Goal: Information Seeking & Learning: Learn about a topic

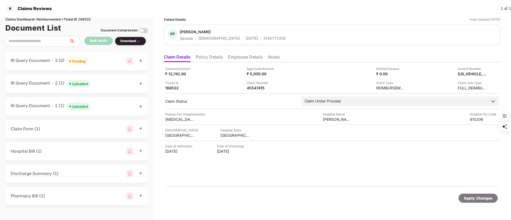
click at [9, 9] on div at bounding box center [10, 8] width 9 height 9
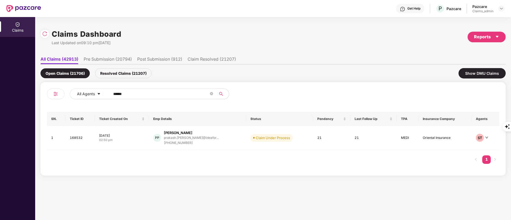
drag, startPoint x: 134, startPoint y: 93, endPoint x: 126, endPoint y: 92, distance: 8.3
click at [69, 92] on div "All Agents ******" at bounding box center [160, 96] width 226 height 15
paste input "**"
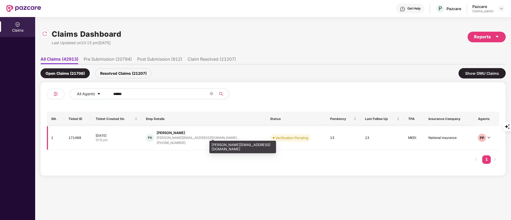
type input "******"
click at [177, 139] on div "[PERSON_NAME][EMAIL_ADDRESS][DOMAIN_NAME]..." at bounding box center [198, 137] width 82 height 3
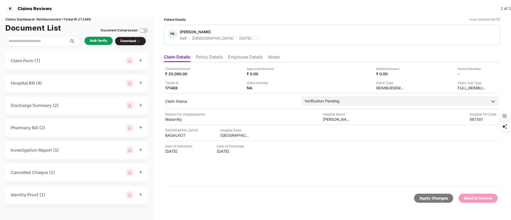
click at [216, 56] on li "Policy Details" at bounding box center [209, 58] width 27 height 8
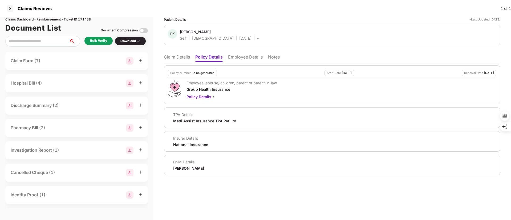
click at [180, 55] on li "Claim Details" at bounding box center [177, 58] width 26 height 8
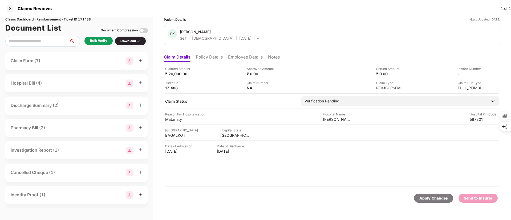
click at [213, 58] on li "Policy Details" at bounding box center [209, 58] width 27 height 8
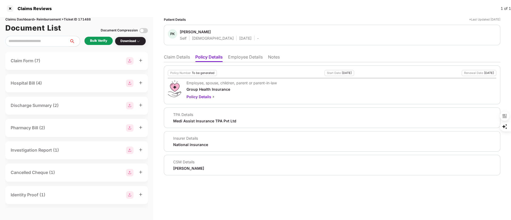
click at [233, 58] on li "Employee Details" at bounding box center [245, 58] width 35 height 8
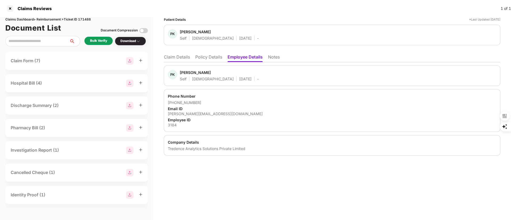
click at [175, 55] on li "Claim Details" at bounding box center [177, 58] width 26 height 8
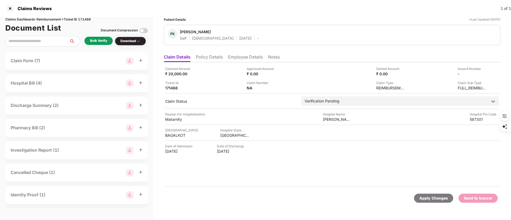
click at [208, 58] on li "Policy Details" at bounding box center [209, 58] width 27 height 8
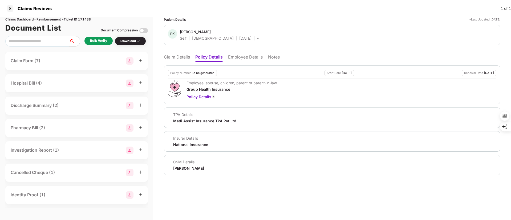
click at [177, 57] on li "Claim Details" at bounding box center [177, 58] width 26 height 8
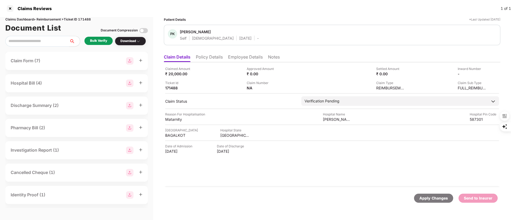
click at [99, 41] on div "Bulk Verify" at bounding box center [98, 40] width 17 height 5
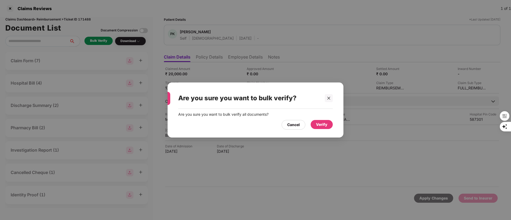
click at [329, 124] on div "Verify" at bounding box center [321, 124] width 22 height 9
click at [327, 99] on icon "close" at bounding box center [329, 98] width 4 height 4
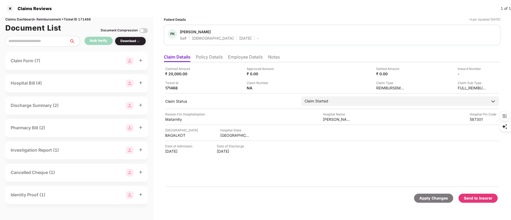
click at [238, 57] on li "Employee Details" at bounding box center [245, 58] width 35 height 8
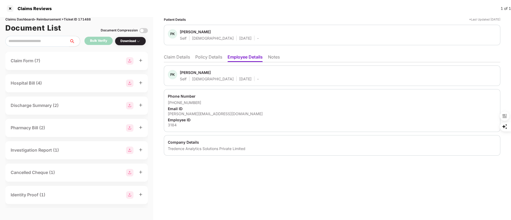
click at [171, 127] on div "3184" at bounding box center [332, 124] width 328 height 5
copy div "3184"
click at [175, 55] on li "Claim Details" at bounding box center [177, 58] width 26 height 8
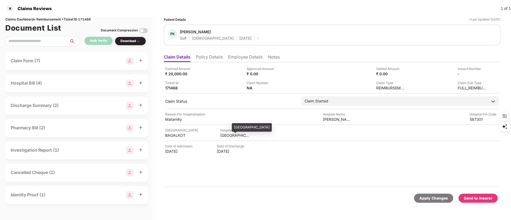
click at [231, 135] on div "[GEOGRAPHIC_DATA]" at bounding box center [234, 135] width 29 height 5
copy div "[GEOGRAPHIC_DATA]"
click at [177, 133] on div "BAGALKOT" at bounding box center [179, 135] width 29 height 5
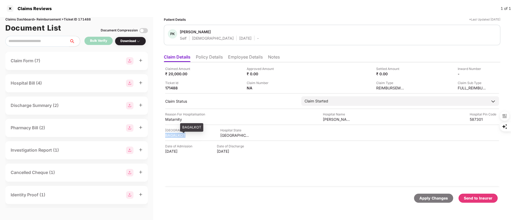
copy div "BAGALKOT"
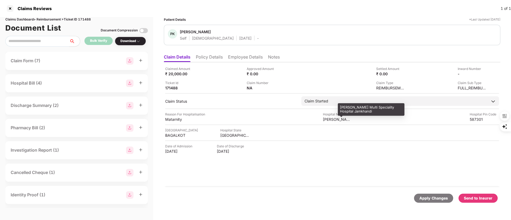
click at [352, 108] on div "[PERSON_NAME] Multi Speciality Hospital Jamkhandi" at bounding box center [371, 109] width 67 height 13
copy div "[PERSON_NAME] Multi Speciality Hospital Jamkhandi"
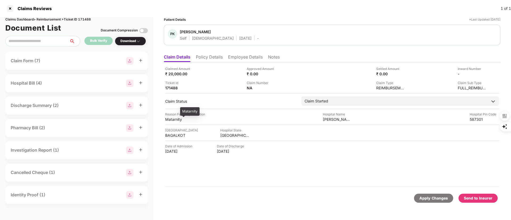
click at [171, 121] on div "Matarnity" at bounding box center [179, 119] width 29 height 5
copy div "Matarnity"
click at [238, 58] on li "Employee Details" at bounding box center [245, 58] width 35 height 8
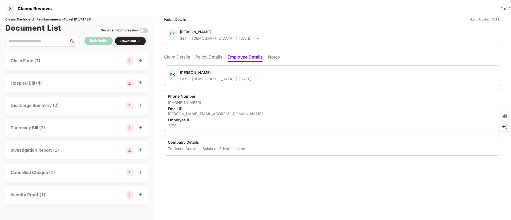
click at [209, 111] on div "[PERSON_NAME][EMAIL_ADDRESS][DOMAIN_NAME]" at bounding box center [332, 113] width 328 height 5
copy div "[PERSON_NAME][EMAIL_ADDRESS][DOMAIN_NAME]"
drag, startPoint x: 204, startPoint y: 103, endPoint x: 174, endPoint y: 103, distance: 29.8
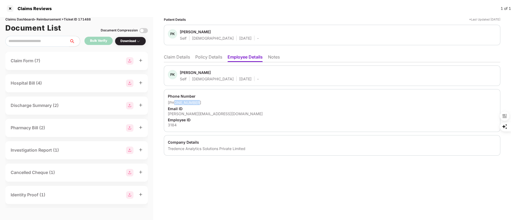
click at [174, 103] on div "[PHONE_NUMBER]" at bounding box center [332, 102] width 328 height 5
copy div "7259827275"
click at [176, 58] on li "Claim Details" at bounding box center [177, 58] width 26 height 8
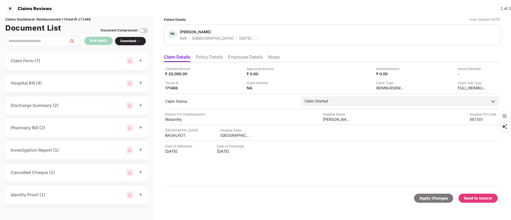
click at [207, 57] on li "Policy Details" at bounding box center [209, 58] width 27 height 8
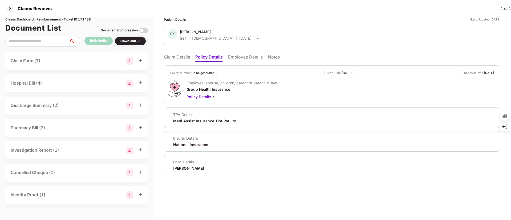
click at [239, 58] on li "Employee Details" at bounding box center [245, 58] width 35 height 8
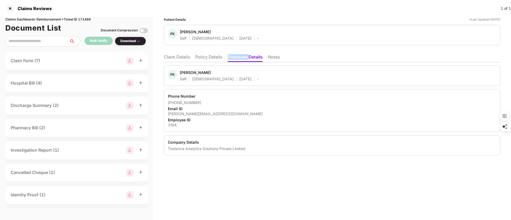
click at [239, 58] on li "Employee Details" at bounding box center [244, 58] width 35 height 8
click at [194, 72] on div "[PERSON_NAME]" at bounding box center [195, 72] width 31 height 5
copy div "[PERSON_NAME]"
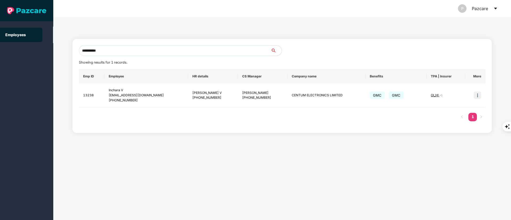
drag, startPoint x: 115, startPoint y: 53, endPoint x: 55, endPoint y: 53, distance: 59.4
click at [55, 53] on div "**********" at bounding box center [281, 118] width 457 height 203
paste input "text"
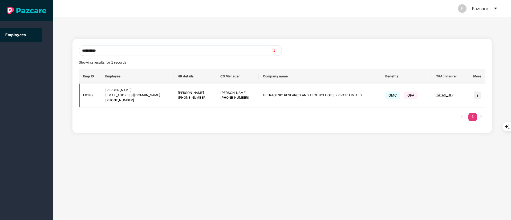
type input "**********"
click at [473, 94] on td at bounding box center [475, 96] width 20 height 24
click at [476, 95] on img at bounding box center [476, 95] width 7 height 7
click at [459, 107] on span "Switch to user interface" at bounding box center [453, 109] width 41 height 5
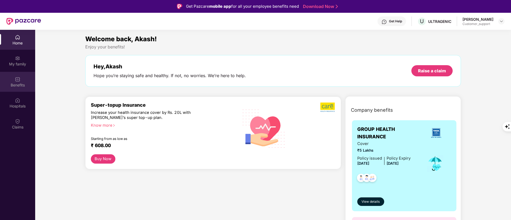
click at [20, 84] on div "Benefits" at bounding box center [17, 85] width 35 height 5
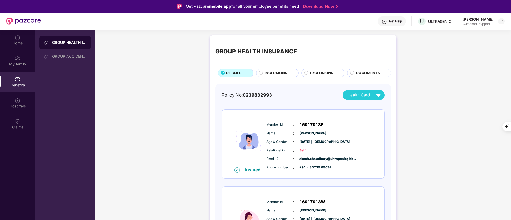
click at [277, 71] on span "INCLUSIONS" at bounding box center [275, 73] width 23 height 6
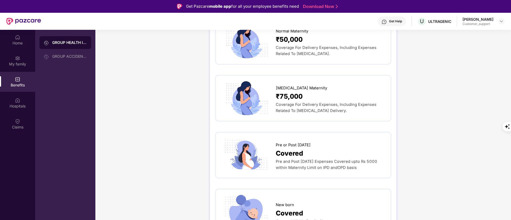
scroll to position [679, 0]
click at [395, 23] on div "Get Help" at bounding box center [395, 21] width 13 height 4
